Goal: Task Accomplishment & Management: Manage account settings

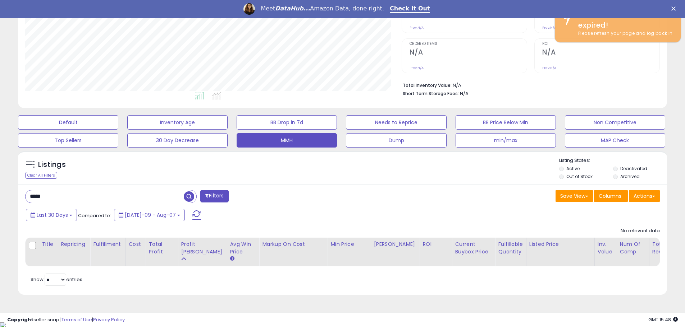
scroll to position [147, 376]
